Goal: Information Seeking & Learning: Learn about a topic

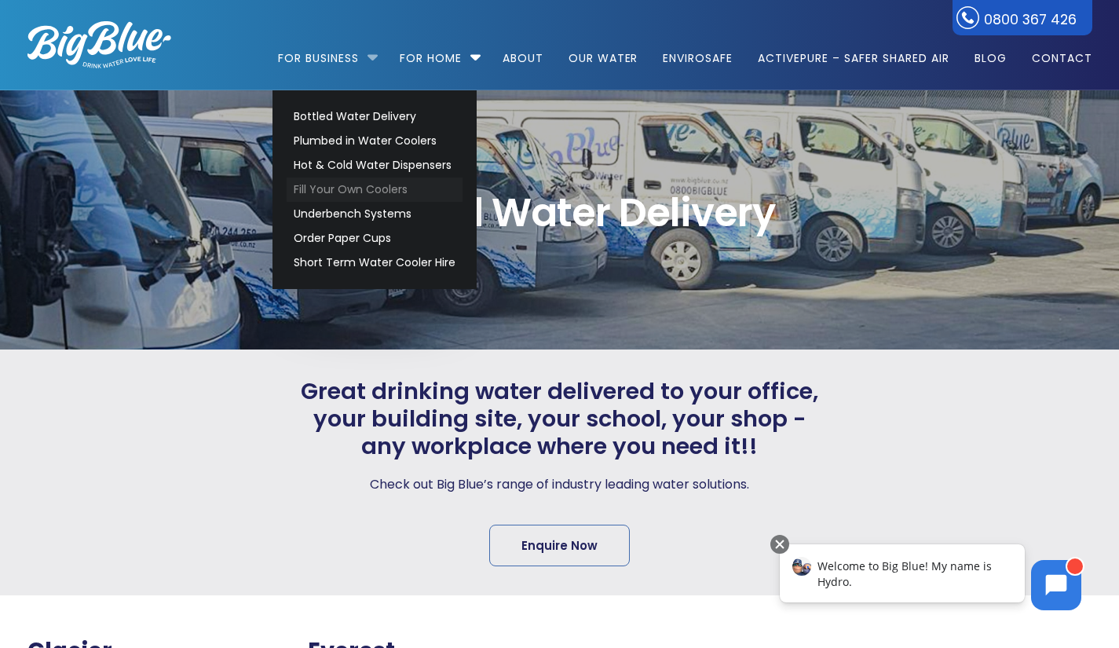
click at [354, 189] on link "Fill Your Own Coolers" at bounding box center [375, 190] width 176 height 24
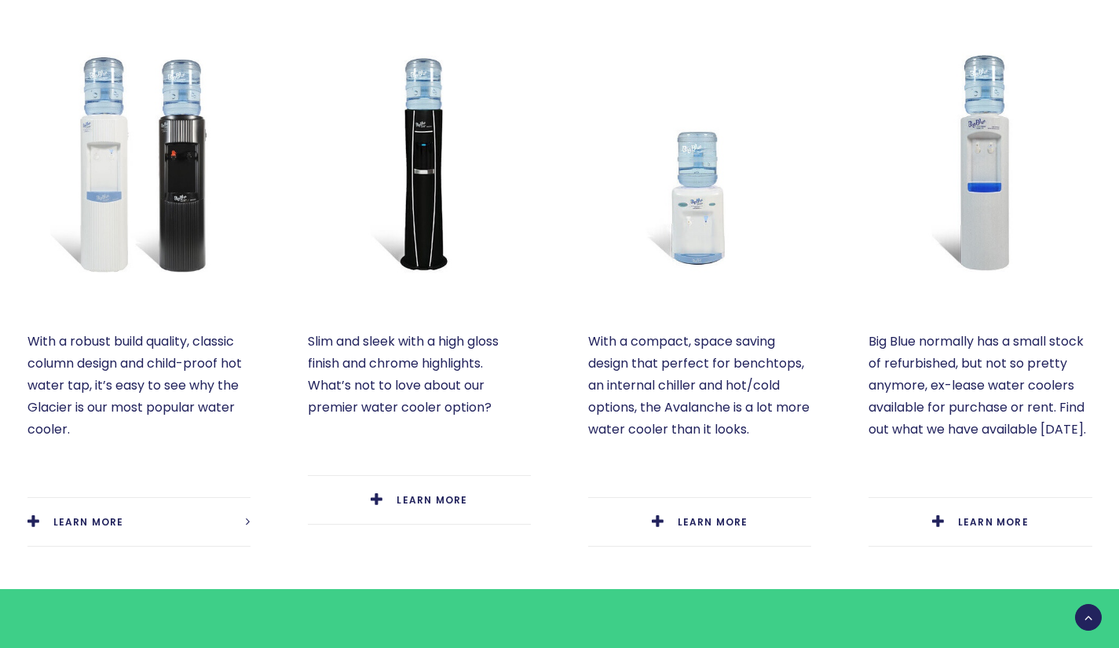
scroll to position [740, 0]
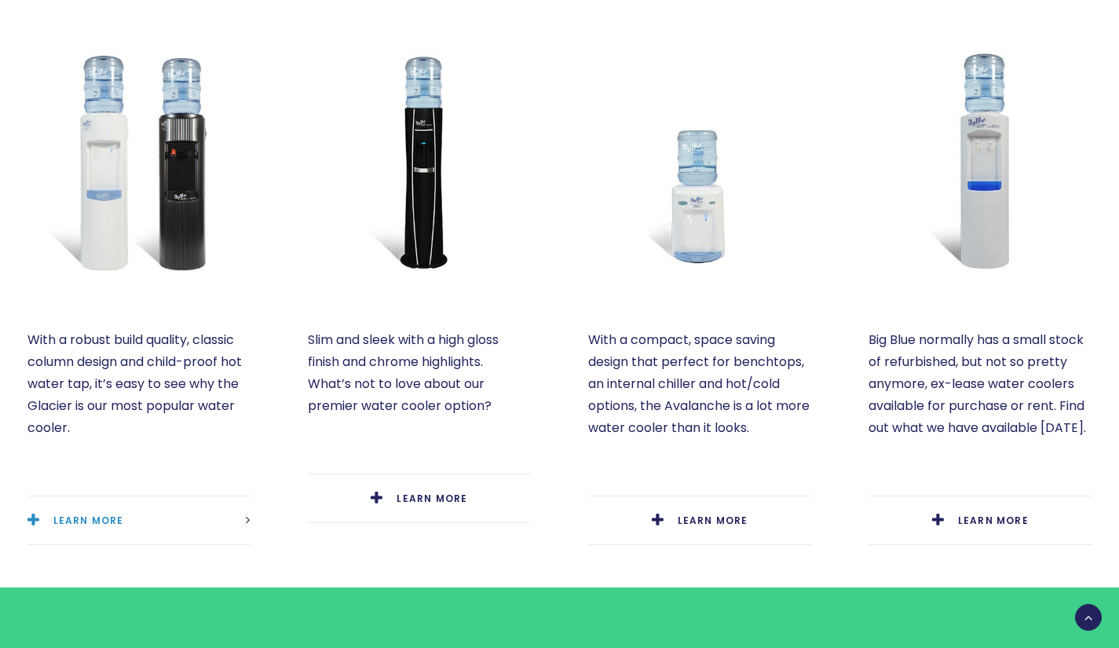
click at [44, 517] on link "LEARN MORE" at bounding box center [138, 520] width 223 height 48
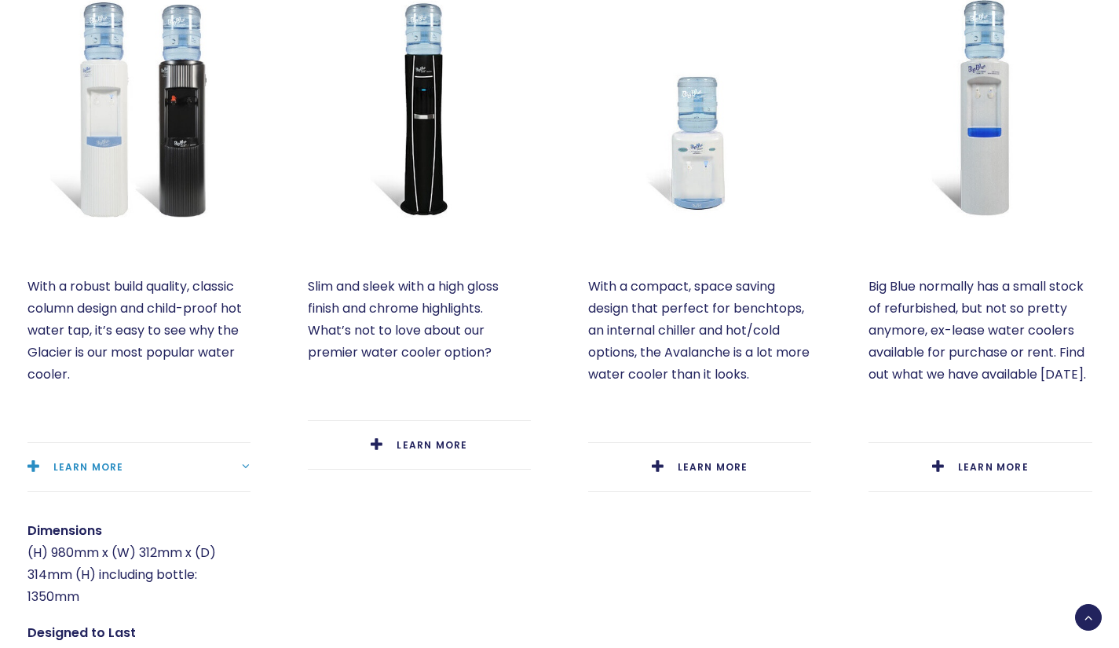
scroll to position [789, 0]
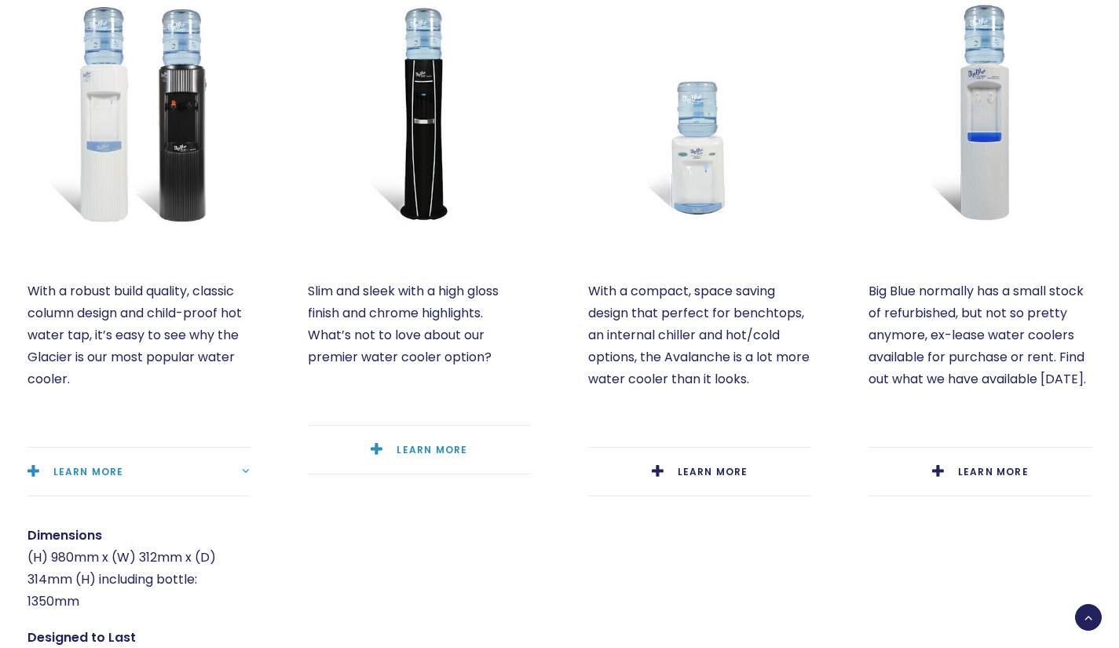
click at [372, 451] on link "LEARN MORE" at bounding box center [419, 450] width 223 height 48
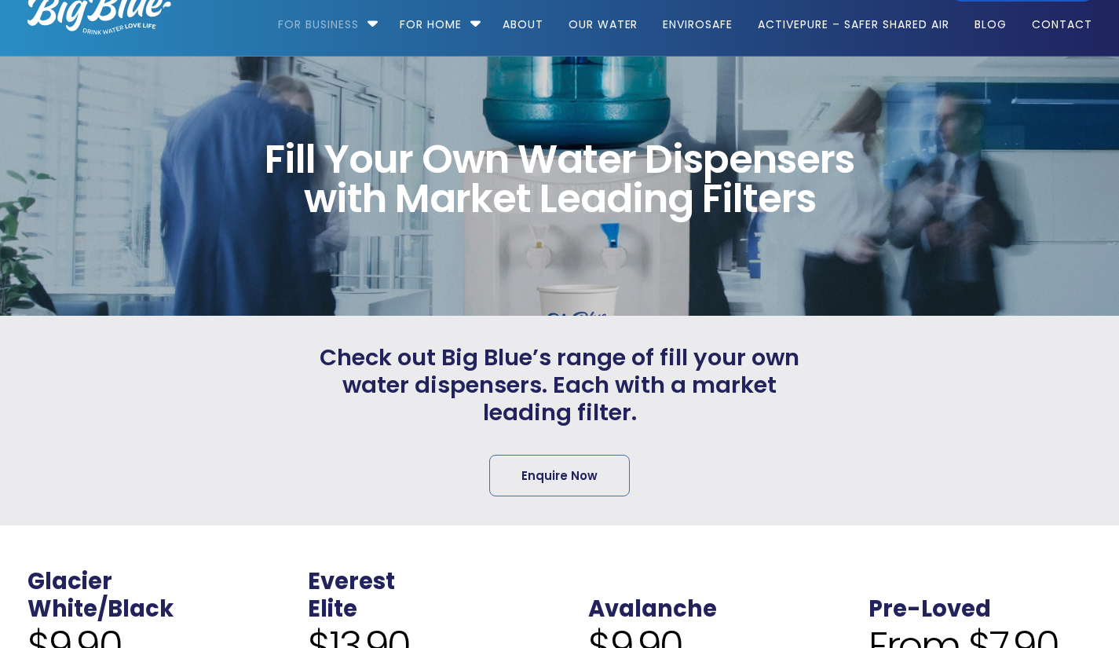
scroll to position [0, 0]
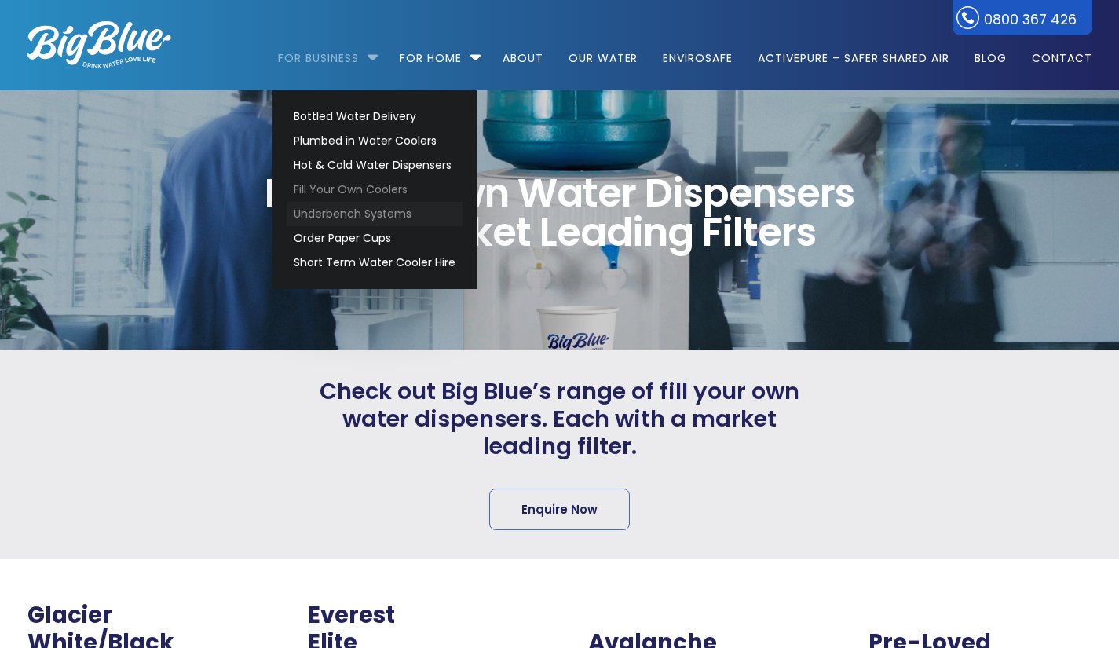
click at [334, 209] on link "Underbench Systems" at bounding box center [375, 214] width 176 height 24
